Goal: Information Seeking & Learning: Stay updated

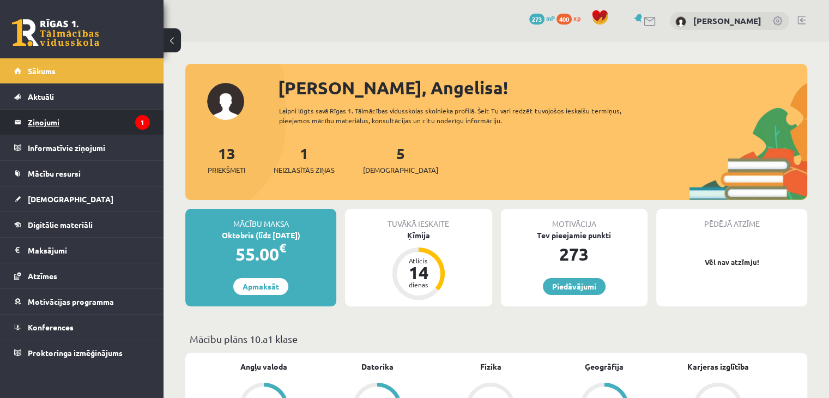
click at [49, 120] on legend "Ziņojumi 1" at bounding box center [89, 122] width 122 height 25
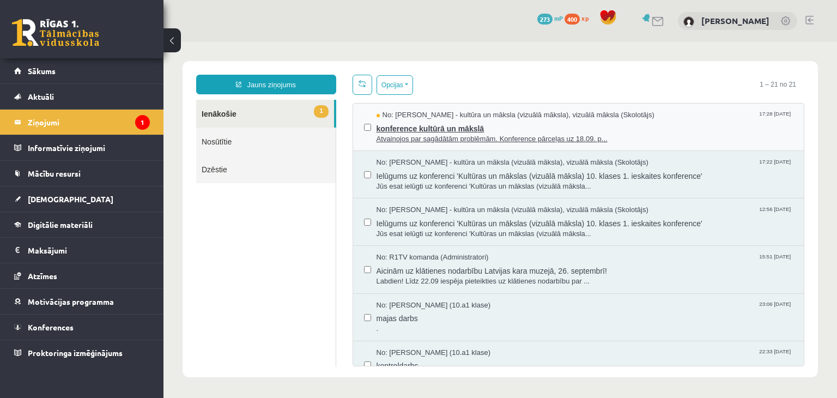
click at [427, 138] on span "Atvainojos par sagādātām problēmām. Konference pārceļas uz 18.09. p..." at bounding box center [585, 139] width 417 height 10
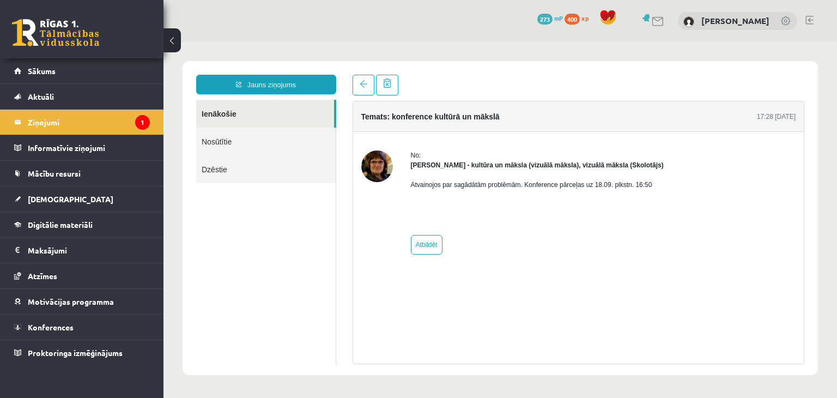
click at [35, 40] on link at bounding box center [55, 32] width 87 height 27
